Goal: Find contact information: Find contact information

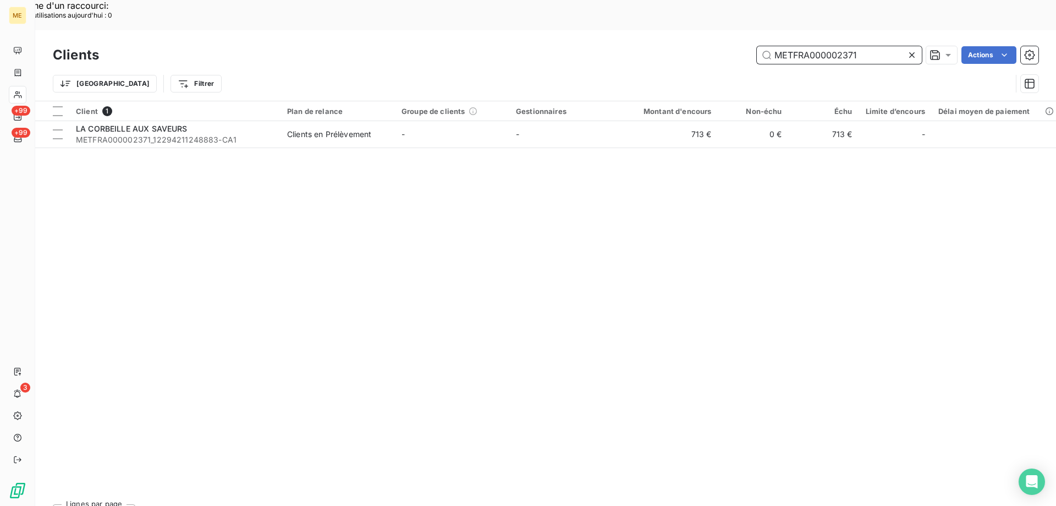
click at [837, 46] on input "METFRA000002371" at bounding box center [839, 55] width 165 height 18
paste input "22483646752434"
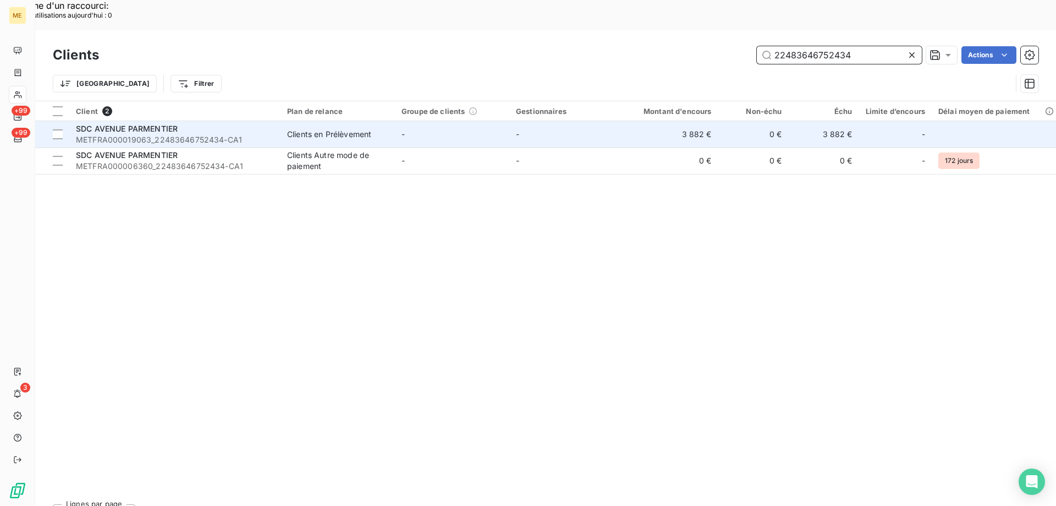
type input "22483646752434"
click at [243, 134] on span "METFRA000019063_22483646752434-CA1" at bounding box center [175, 139] width 198 height 11
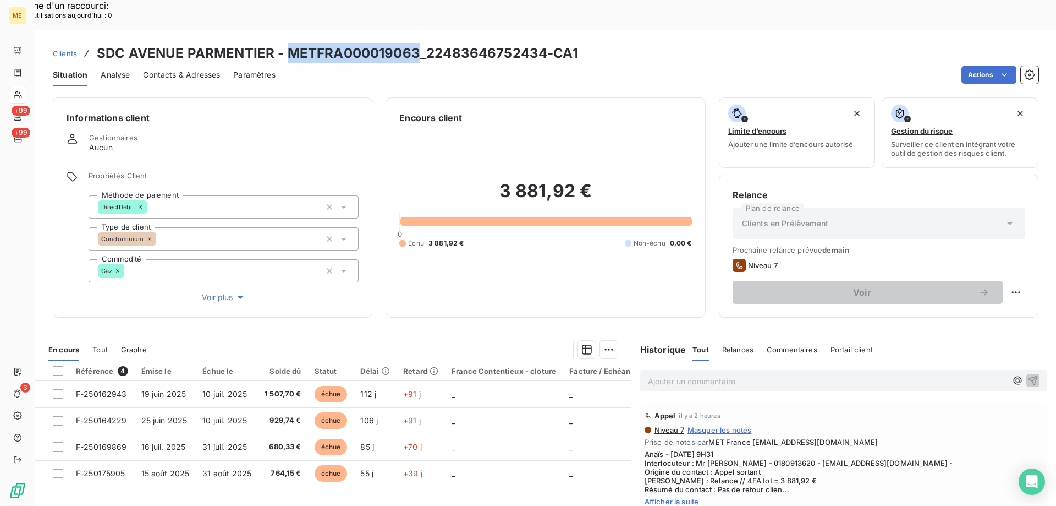
copy h3 "METFRA000019063"
drag, startPoint x: 415, startPoint y: 18, endPoint x: 289, endPoint y: 30, distance: 127.2
click at [289, 43] on h3 "SDC AVENUE PARMENTIER - METFRA000019063_22483646752434-CA1" at bounding box center [337, 53] width 481 height 20
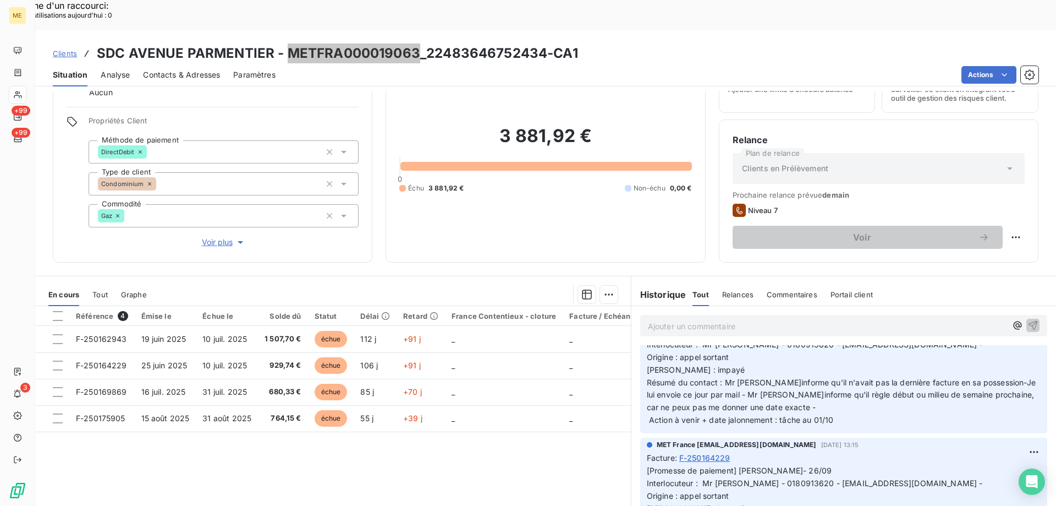
scroll to position [110, 0]
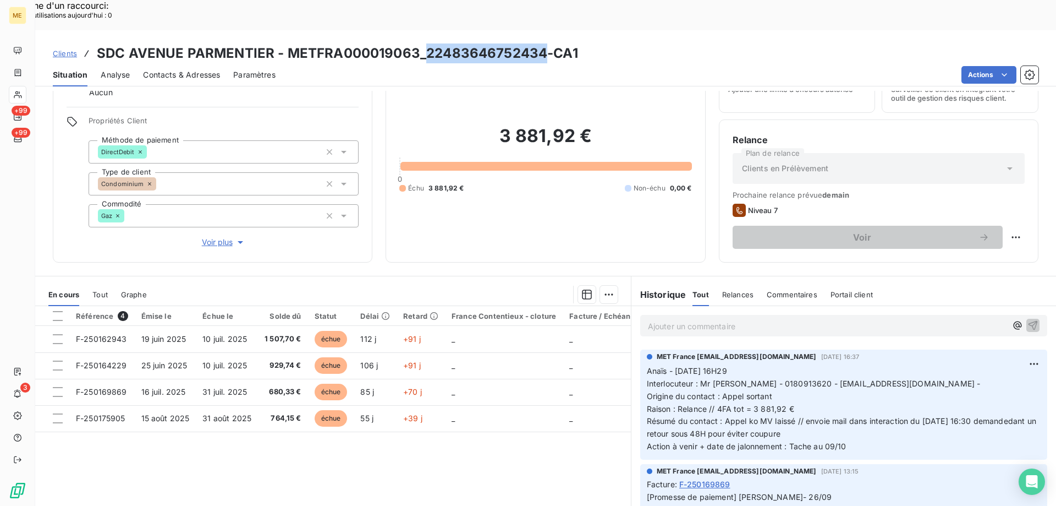
copy h3 "22483646752434"
drag, startPoint x: 541, startPoint y: 23, endPoint x: 425, endPoint y: 25, distance: 116.6
click at [425, 43] on h3 "SDC AVENUE PARMENTIER - METFRA000019063_22483646752434-CA1" at bounding box center [337, 53] width 481 height 20
copy span "[EMAIL_ADDRESS][DOMAIN_NAME]"
drag, startPoint x: 861, startPoint y: 354, endPoint x: 793, endPoint y: 355, distance: 67.7
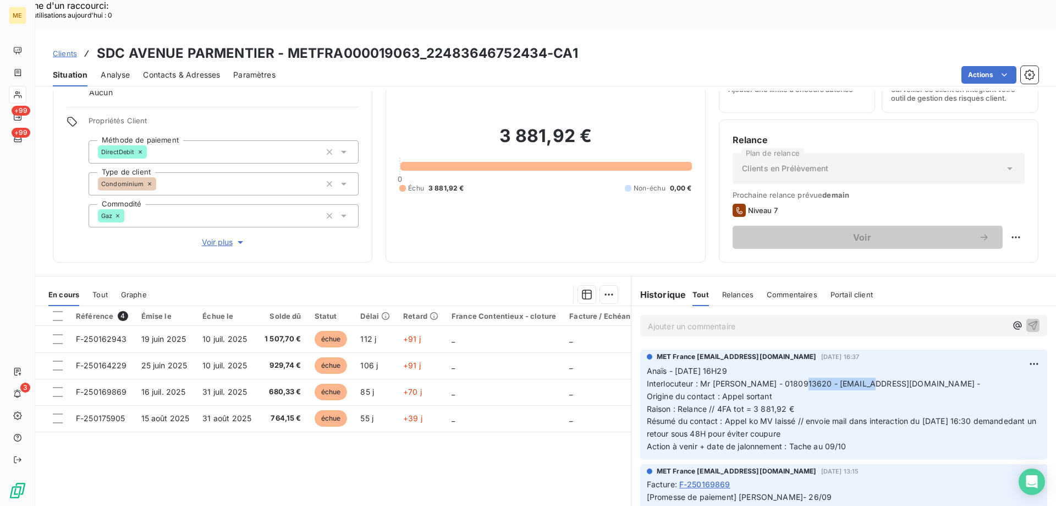
click at [793, 378] on span "Interlocuteur : Mr [PERSON_NAME] - 0180913620 - [EMAIL_ADDRESS][DOMAIN_NAME] -" at bounding box center [814, 382] width 334 height 9
drag, startPoint x: 749, startPoint y: 353, endPoint x: 783, endPoint y: 355, distance: 34.7
click at [783, 378] on span "Interlocuteur : Mr [PERSON_NAME] - 0180913620 - [EMAIL_ADDRESS][DOMAIN_NAME] -" at bounding box center [814, 382] width 334 height 9
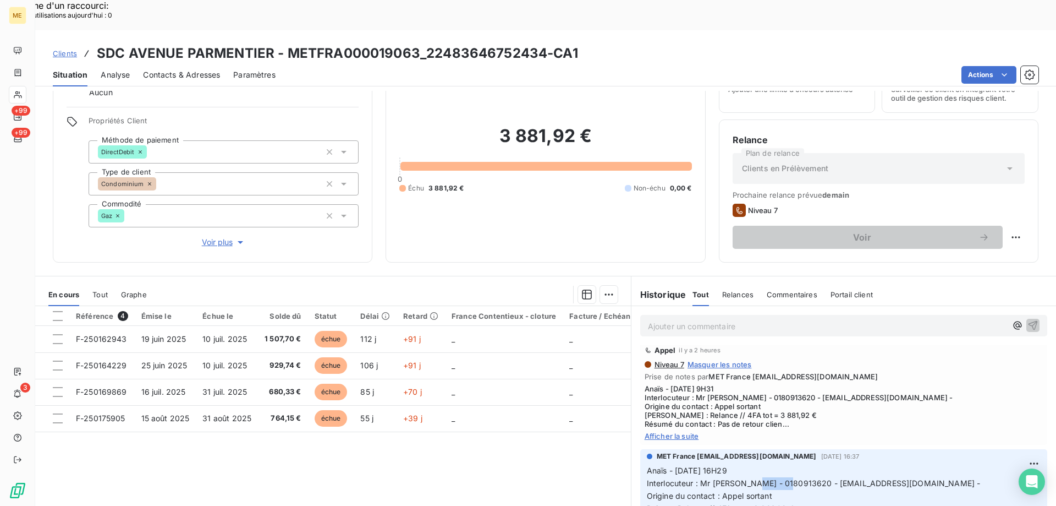
scroll to position [0, 0]
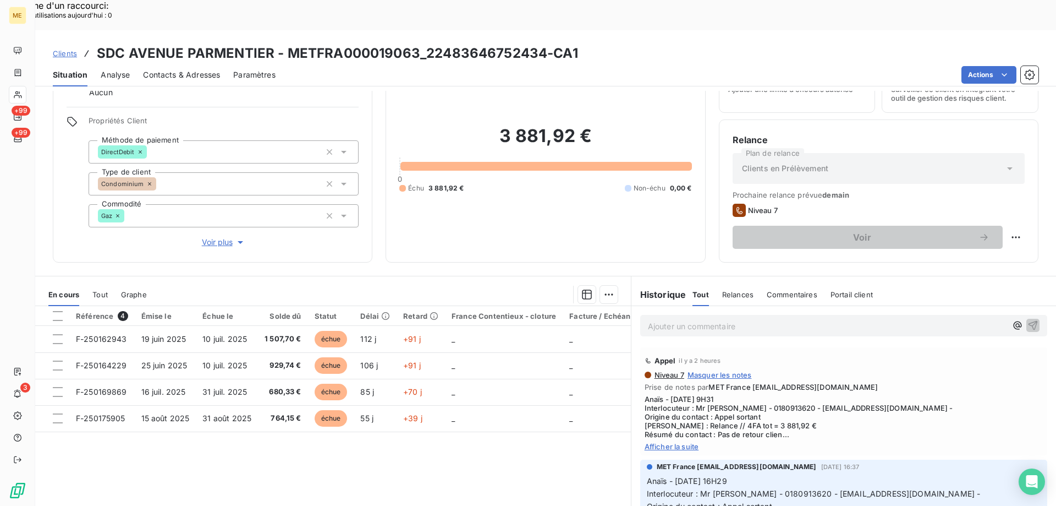
click at [673, 442] on span "Afficher la suite" at bounding box center [844, 446] width 398 height 9
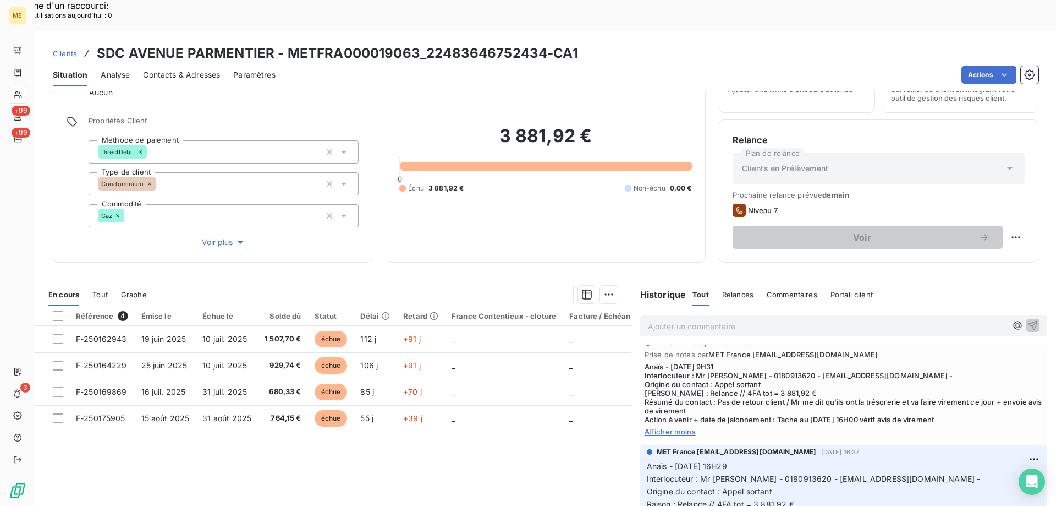
scroll to position [55, 0]
